Goal: Information Seeking & Learning: Learn about a topic

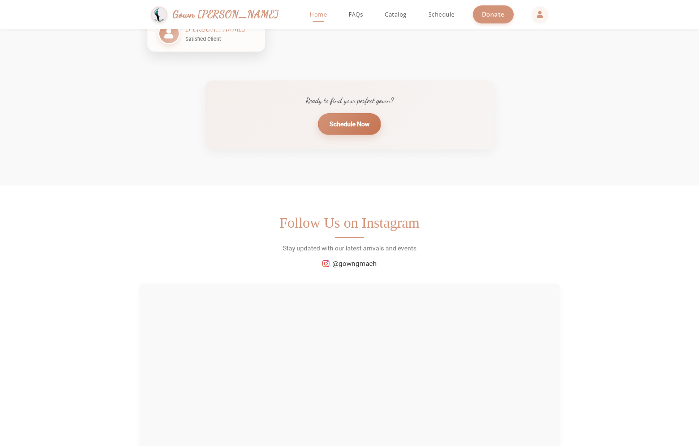
scroll to position [1400, 0]
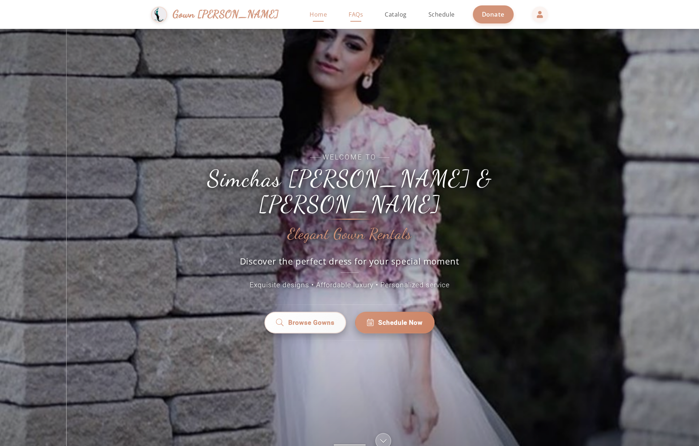
click at [348, 13] on span "FAQs" at bounding box center [355, 14] width 14 height 8
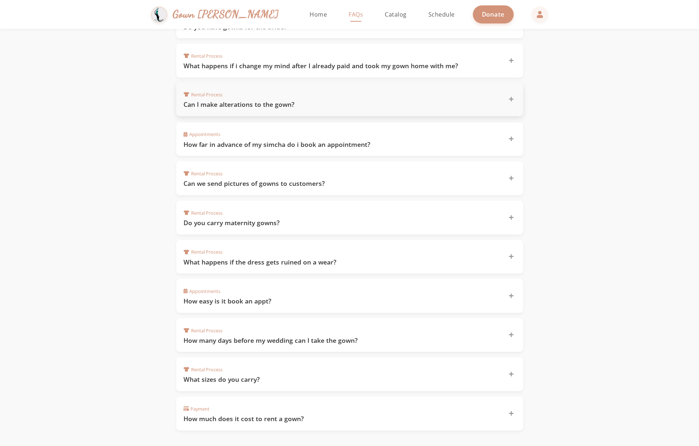
scroll to position [298, 0]
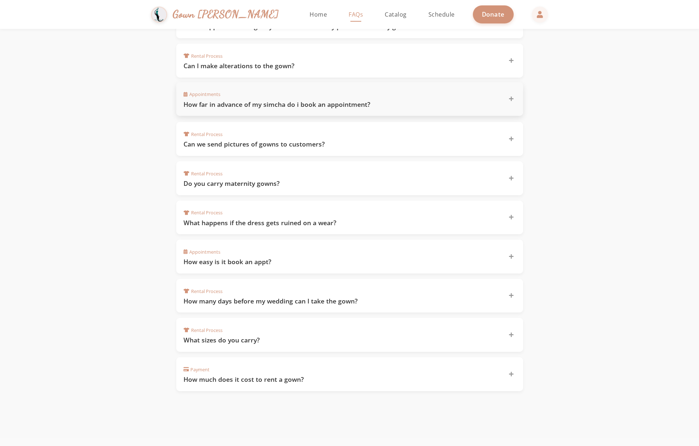
click at [293, 109] on div "Appointments How far in advance of my simcha do i book an appointment?" at bounding box center [349, 99] width 347 height 34
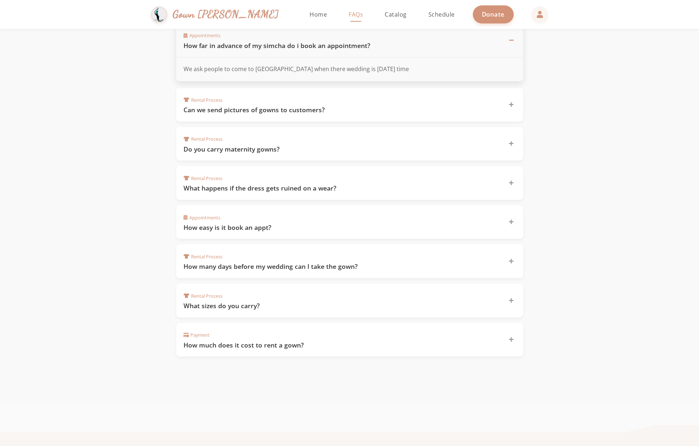
scroll to position [0, 0]
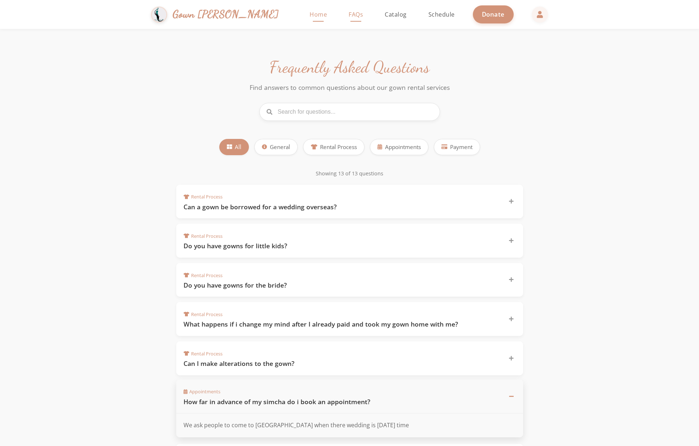
click at [309, 13] on span "Home" at bounding box center [317, 14] width 17 height 8
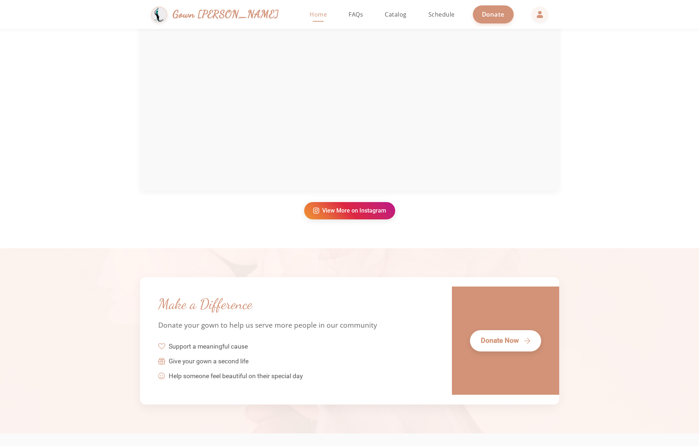
scroll to position [1640, 0]
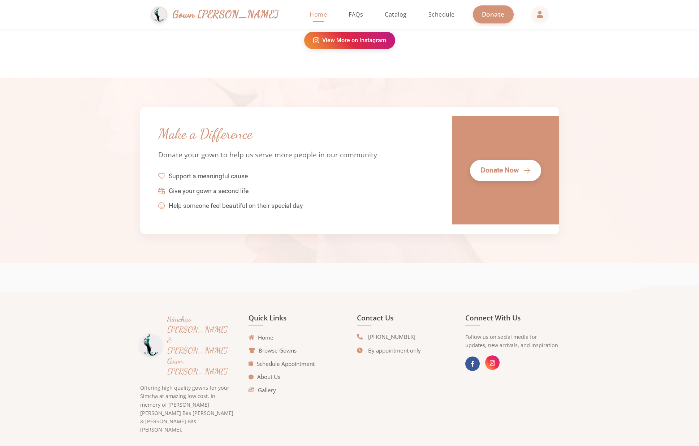
click at [494, 361] on link at bounding box center [492, 363] width 14 height 14
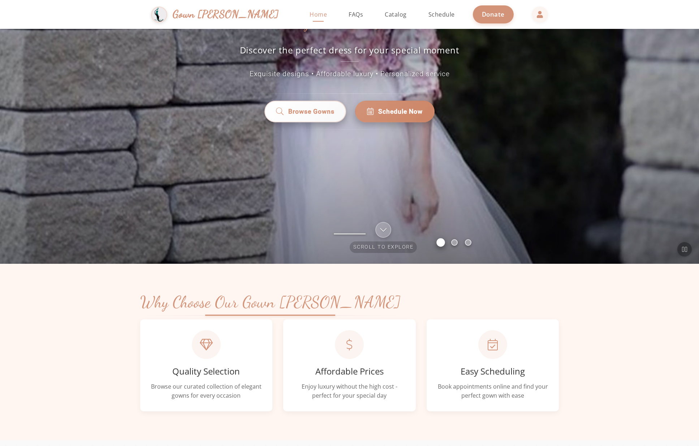
scroll to position [83, 0]
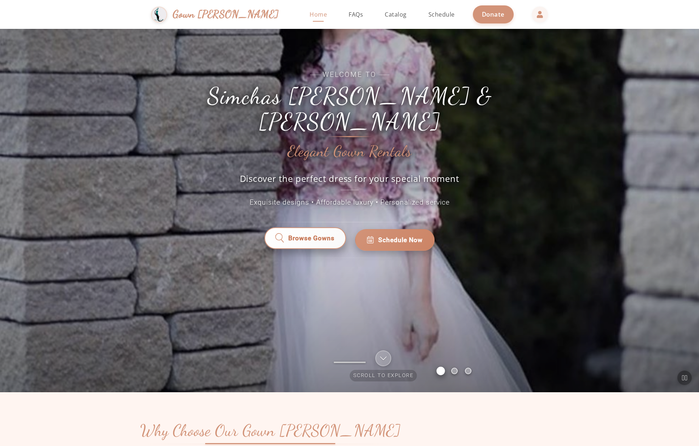
click at [298, 235] on link "Browse Gowns" at bounding box center [305, 240] width 82 height 22
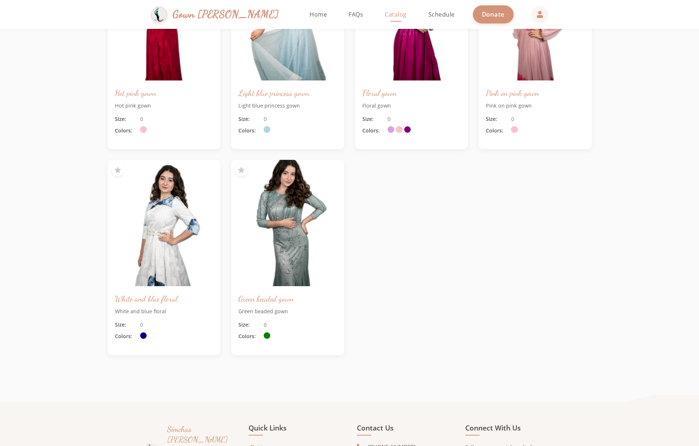
scroll to position [458, 0]
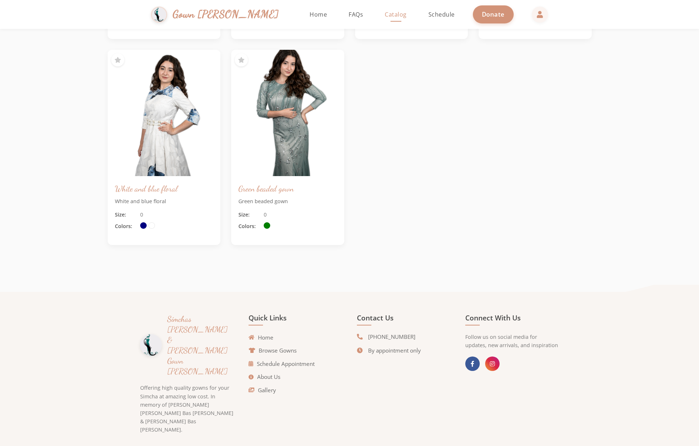
scroll to position [1640, 0]
